Goal: Information Seeking & Learning: Learn about a topic

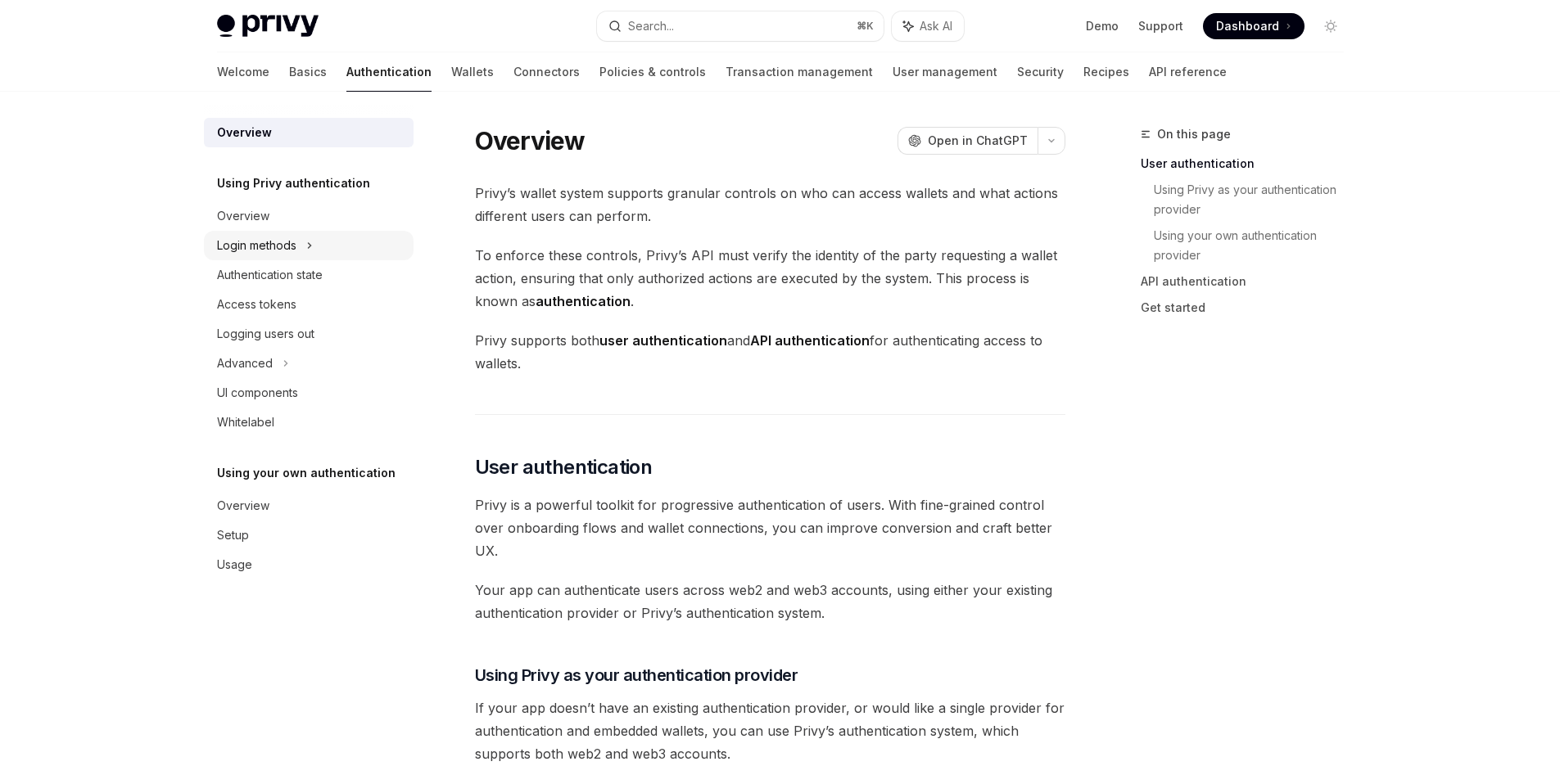
click at [316, 246] on div "Login methods" at bounding box center [308, 245] width 210 height 30
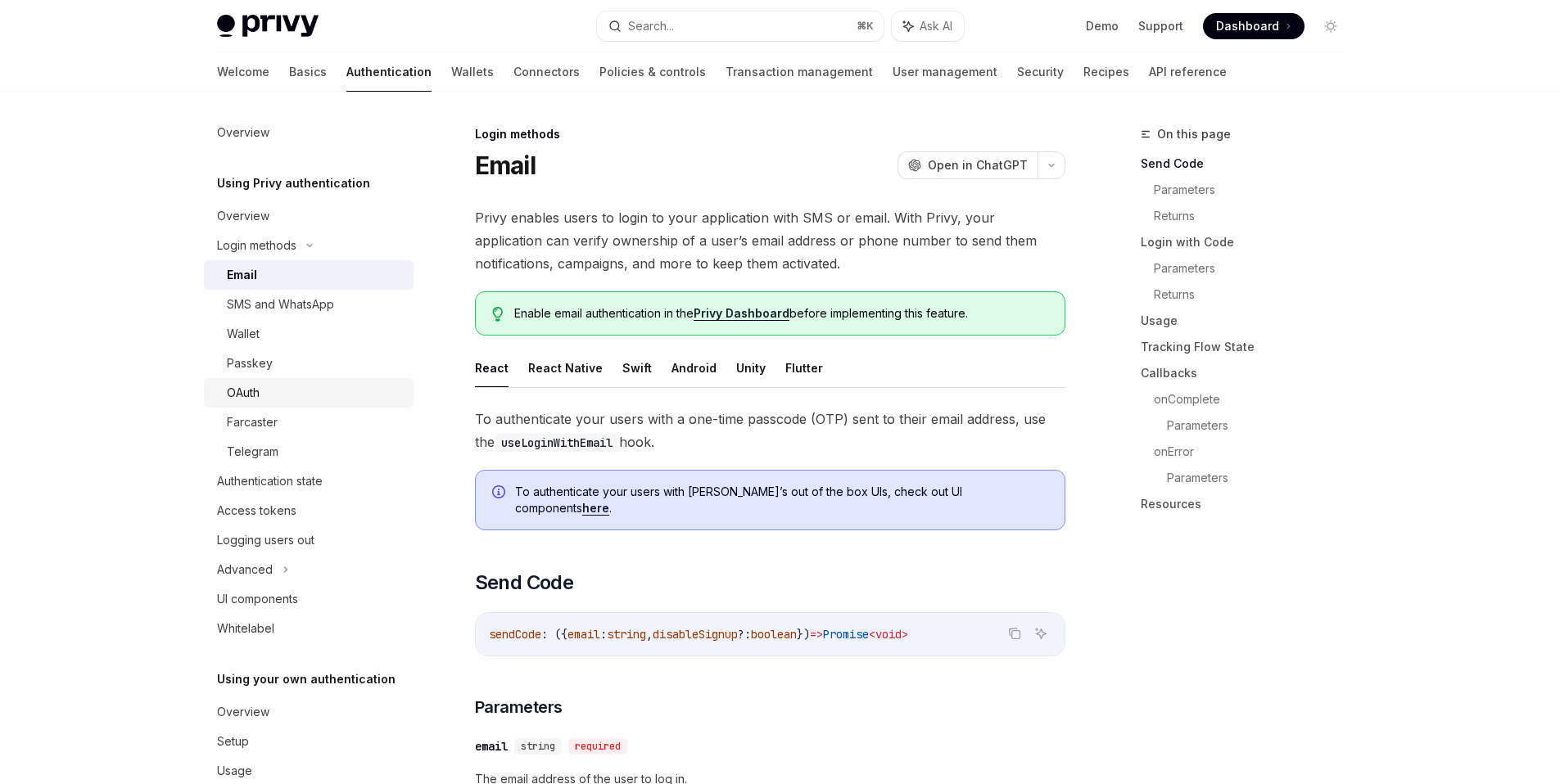
click at [315, 383] on div "OAuth" at bounding box center [314, 393] width 177 height 20
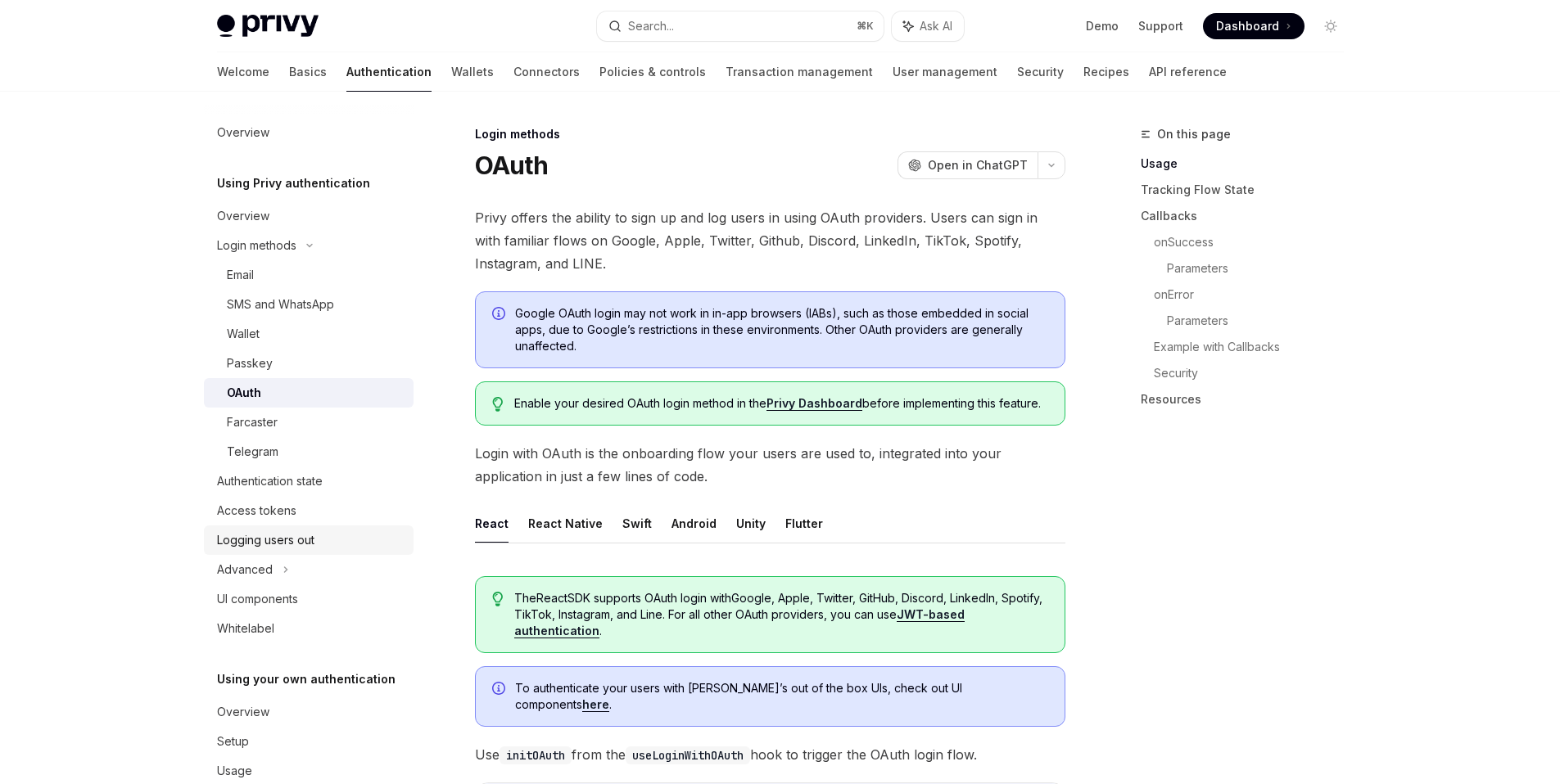
click at [289, 541] on div "Logging users out" at bounding box center [265, 541] width 98 height 20
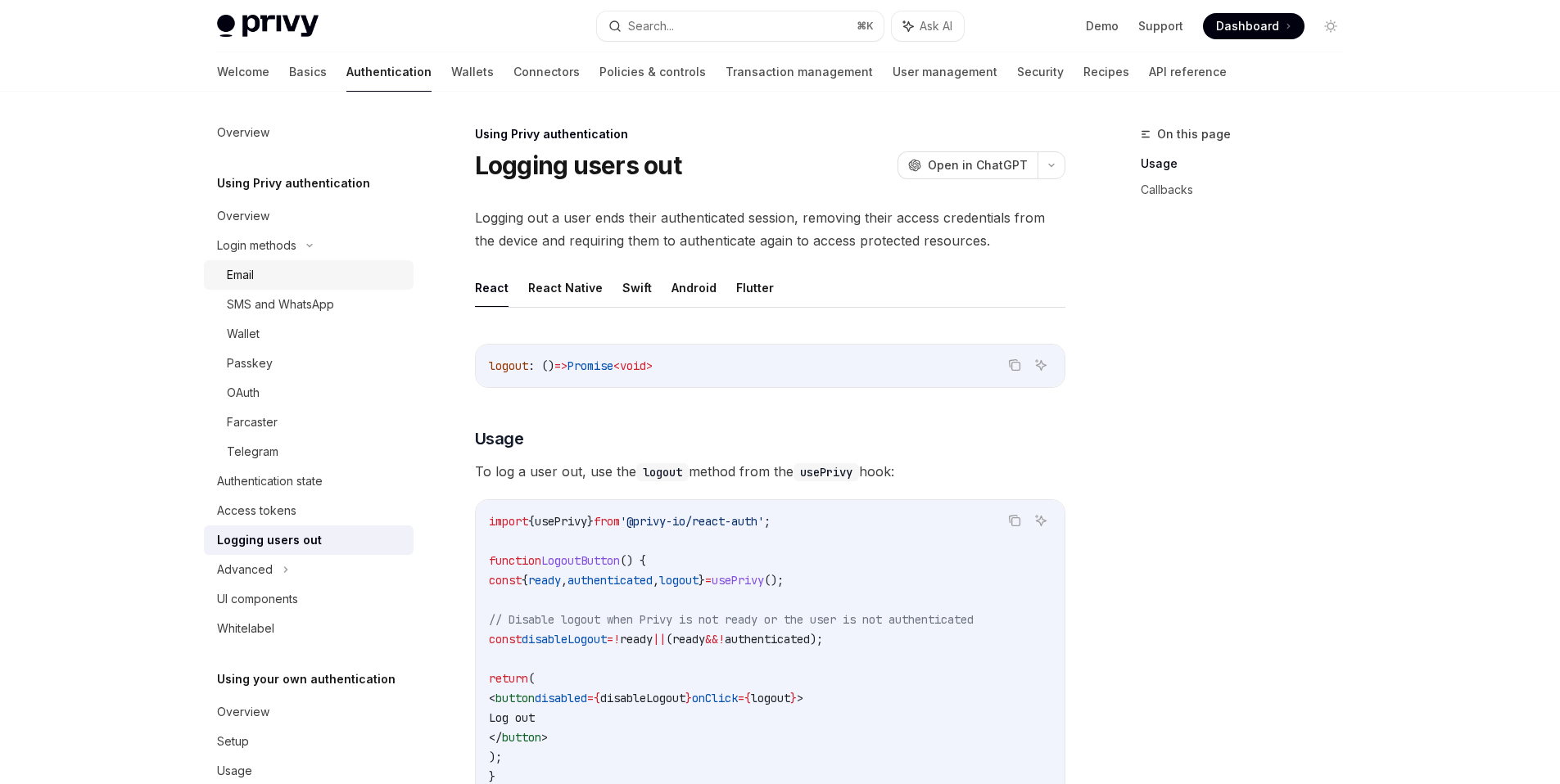
click at [289, 275] on div "Email" at bounding box center [314, 275] width 177 height 20
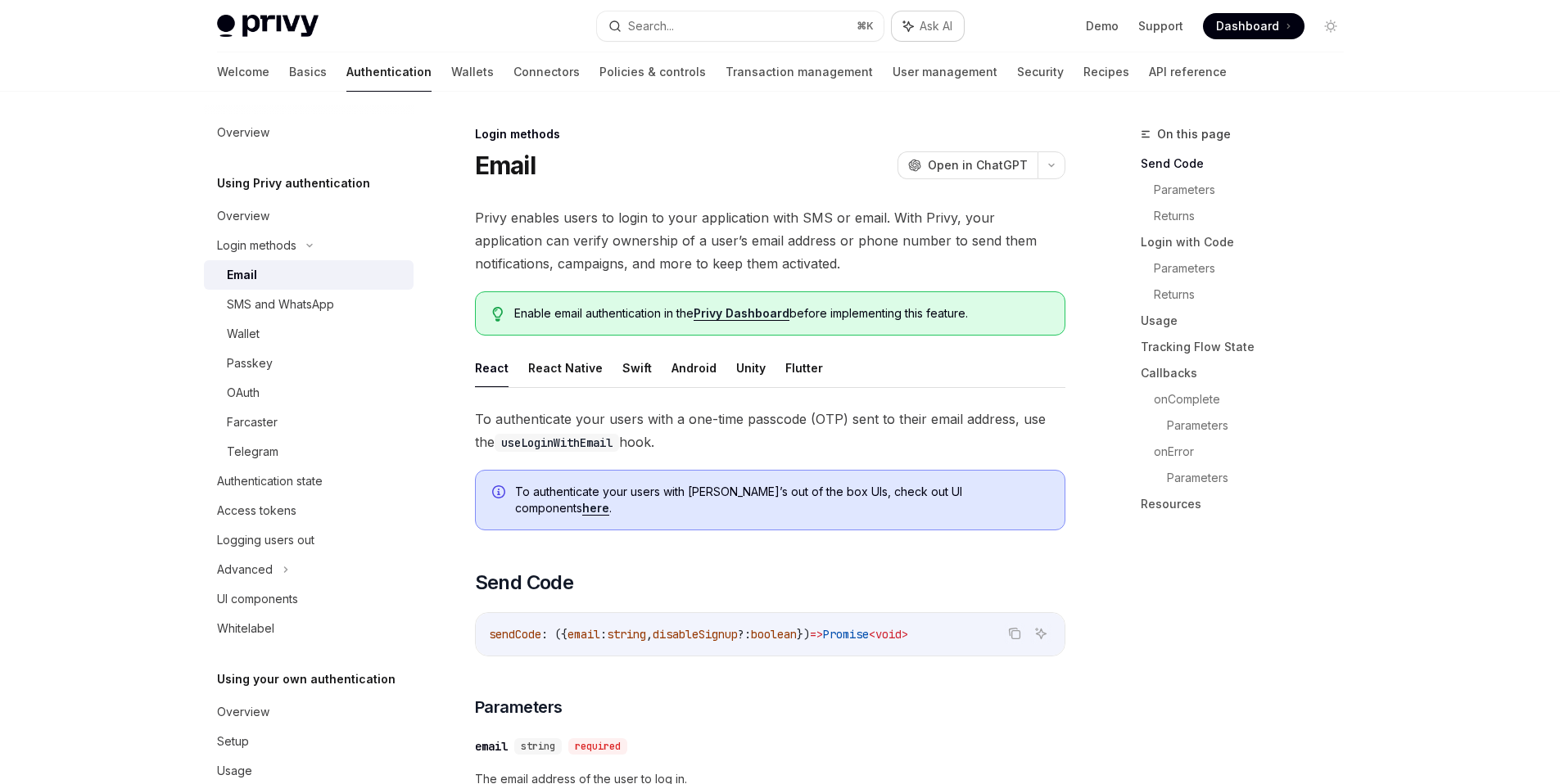
type textarea "*"
